Goal: Task Accomplishment & Management: Manage account settings

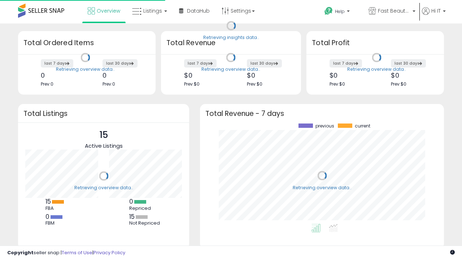
scroll to position [100, 230]
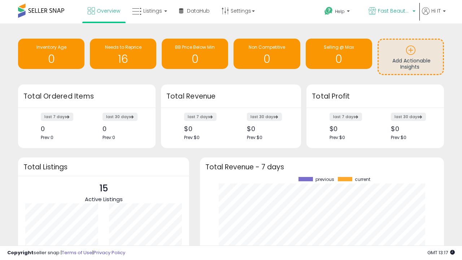
click at [391, 12] on span "Fast Beauty ([GEOGRAPHIC_DATA])" at bounding box center [394, 10] width 32 height 7
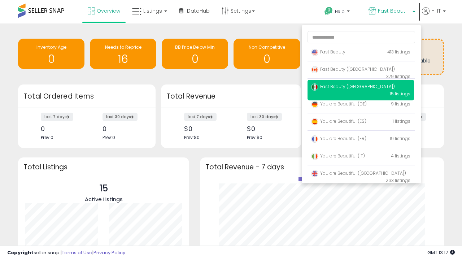
click at [361, 157] on span "You are Beautiful (IT)" at bounding box center [338, 156] width 54 height 6
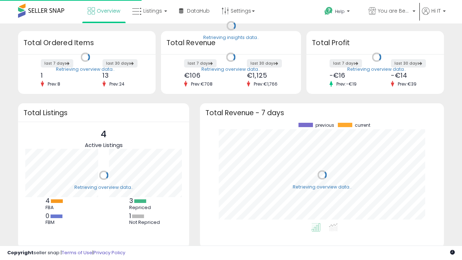
scroll to position [100, 230]
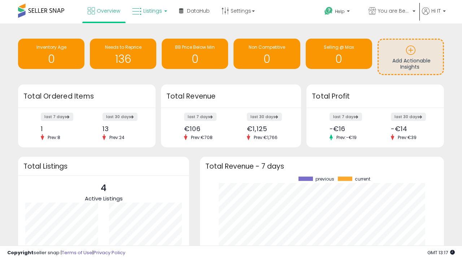
click at [149, 11] on span "Listings" at bounding box center [152, 10] width 19 height 7
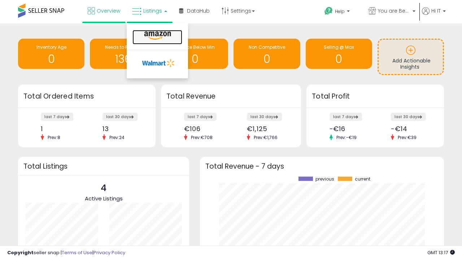
click at [157, 36] on icon at bounding box center [157, 35] width 31 height 9
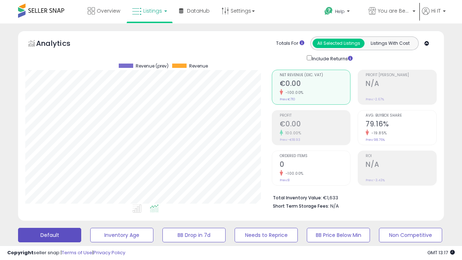
scroll to position [148, 246]
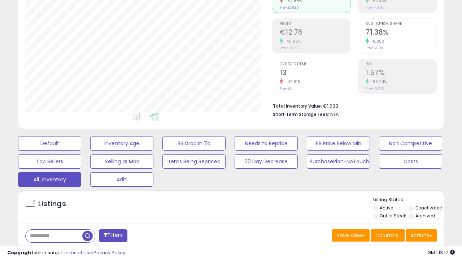
click at [51, 251] on span "Last 30 Days" at bounding box center [52, 254] width 31 height 7
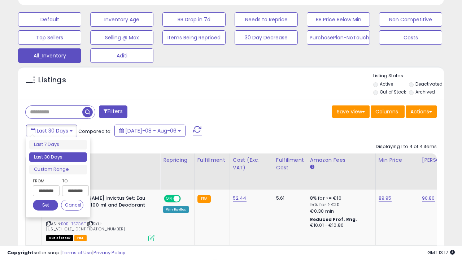
click at [58, 157] on li "Last 30 Days" at bounding box center [58, 157] width 58 height 10
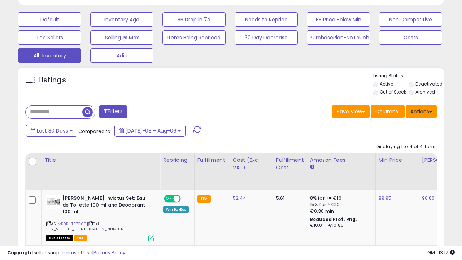
click at [421, 111] on button "Actions" at bounding box center [421, 111] width 31 height 12
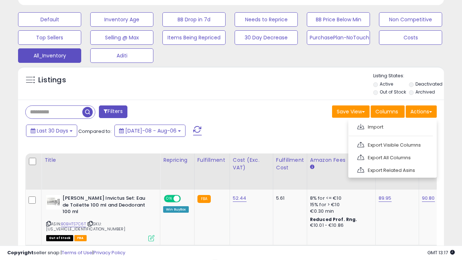
click at [392, 157] on link "Export All Columns" at bounding box center [391, 157] width 79 height 11
